Goal: Task Accomplishment & Management: Use online tool/utility

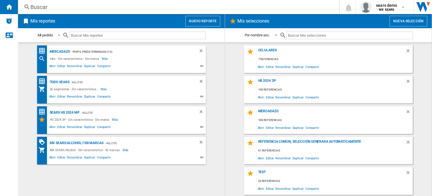
click at [203, 21] on button "Nuevo reporte" at bounding box center [202, 21] width 35 height 11
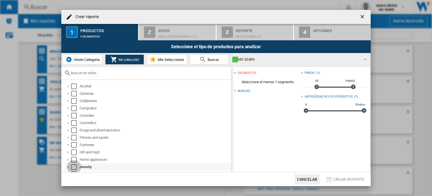
click at [73, 168] on div "Select" at bounding box center [74, 167] width 6 height 6
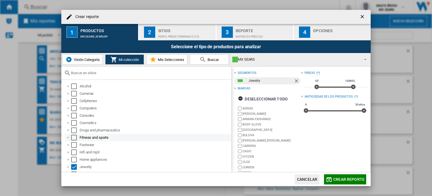
scroll to position [50, 0]
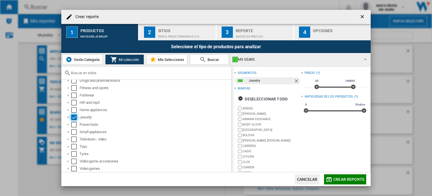
click at [169, 35] on div "Perfil predeterminado (15)" at bounding box center [185, 35] width 55 height 6
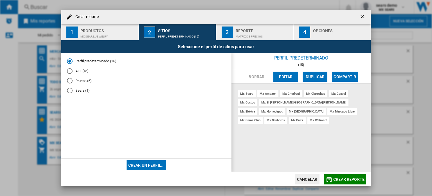
click at [84, 71] on md-radio-button "ALL (15)" at bounding box center [146, 70] width 159 height 5
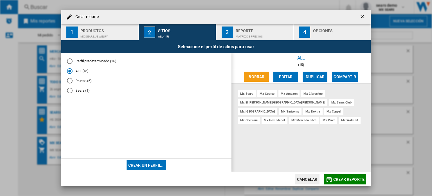
click at [282, 72] on button "Editar" at bounding box center [285, 76] width 25 height 10
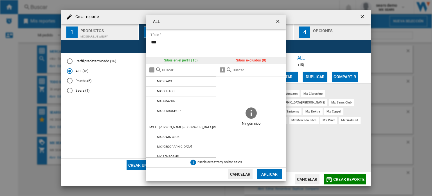
click at [244, 170] on button "Cancelar" at bounding box center [240, 174] width 25 height 10
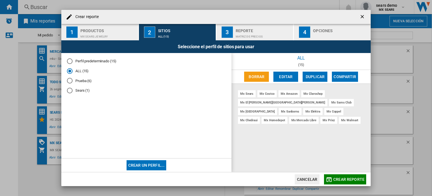
click at [314, 178] on button "Cancelar" at bounding box center [307, 179] width 25 height 10
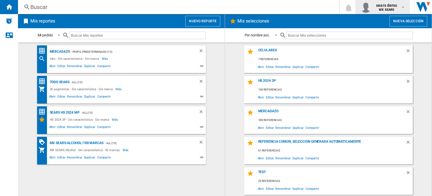
click at [390, 6] on span "sears demo" at bounding box center [386, 6] width 21 height 6
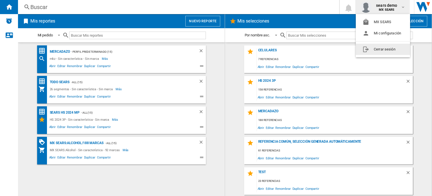
click at [384, 48] on button "Cerrar sesión" at bounding box center [383, 49] width 54 height 11
